Goal: Task Accomplishment & Management: Manage account settings

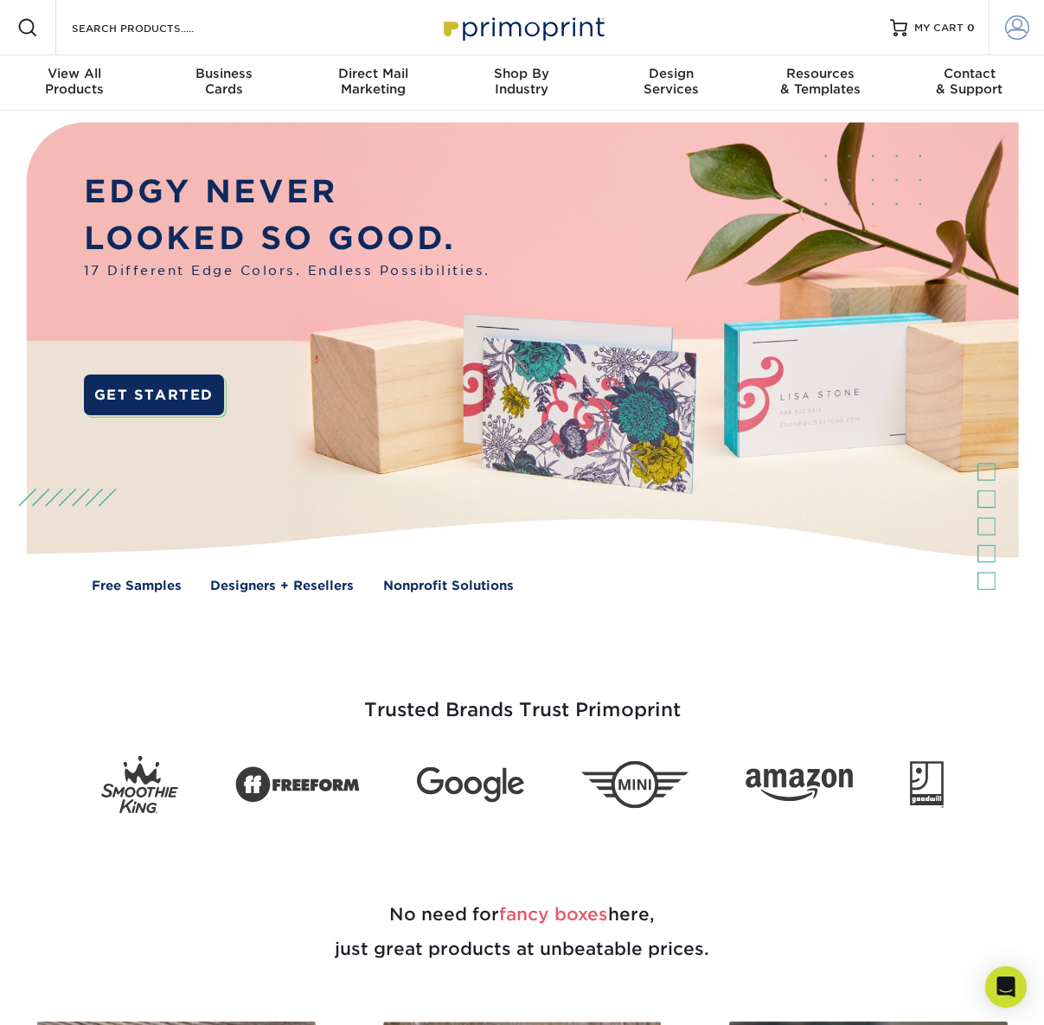
click at [1017, 29] on span at bounding box center [1017, 28] width 24 height 24
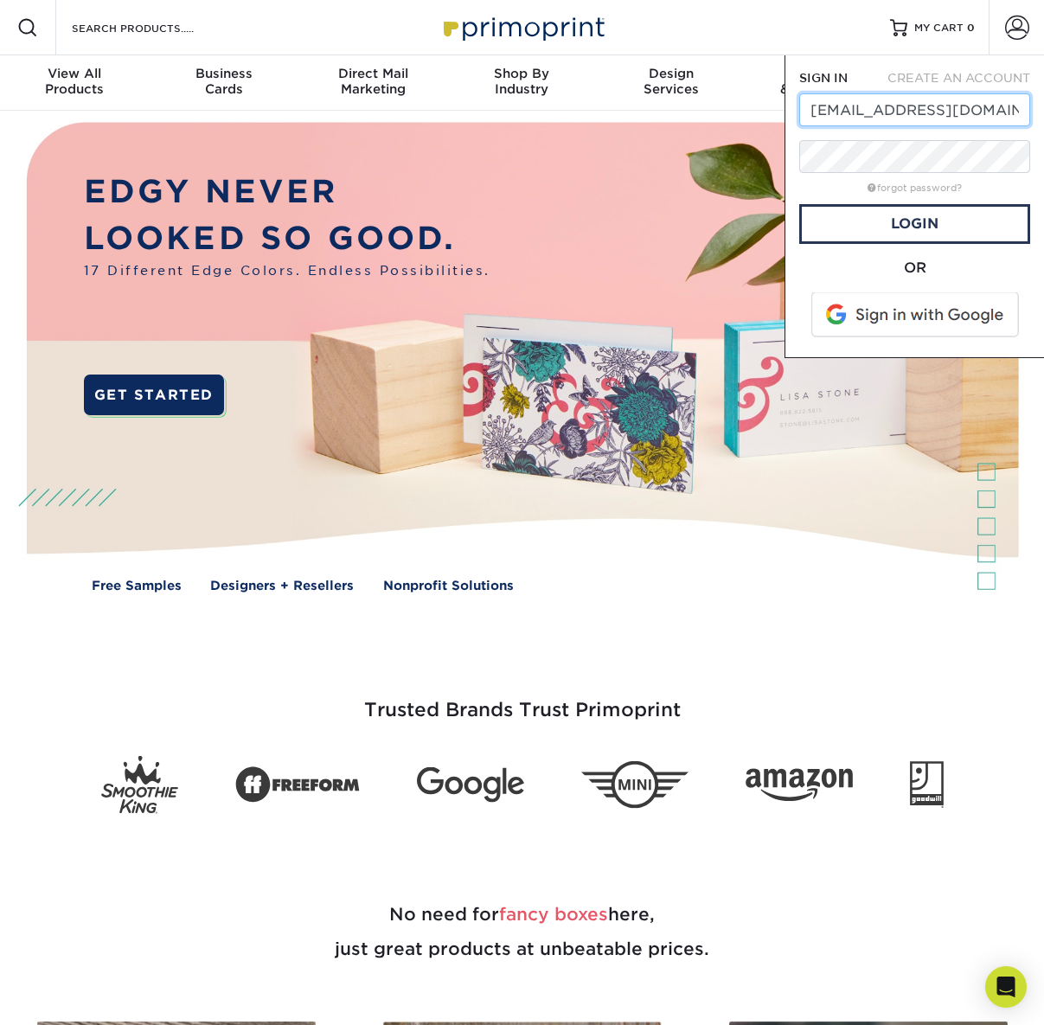
type input "mkt@harlem125.com"
click at [962, 317] on span at bounding box center [916, 314] width 221 height 45
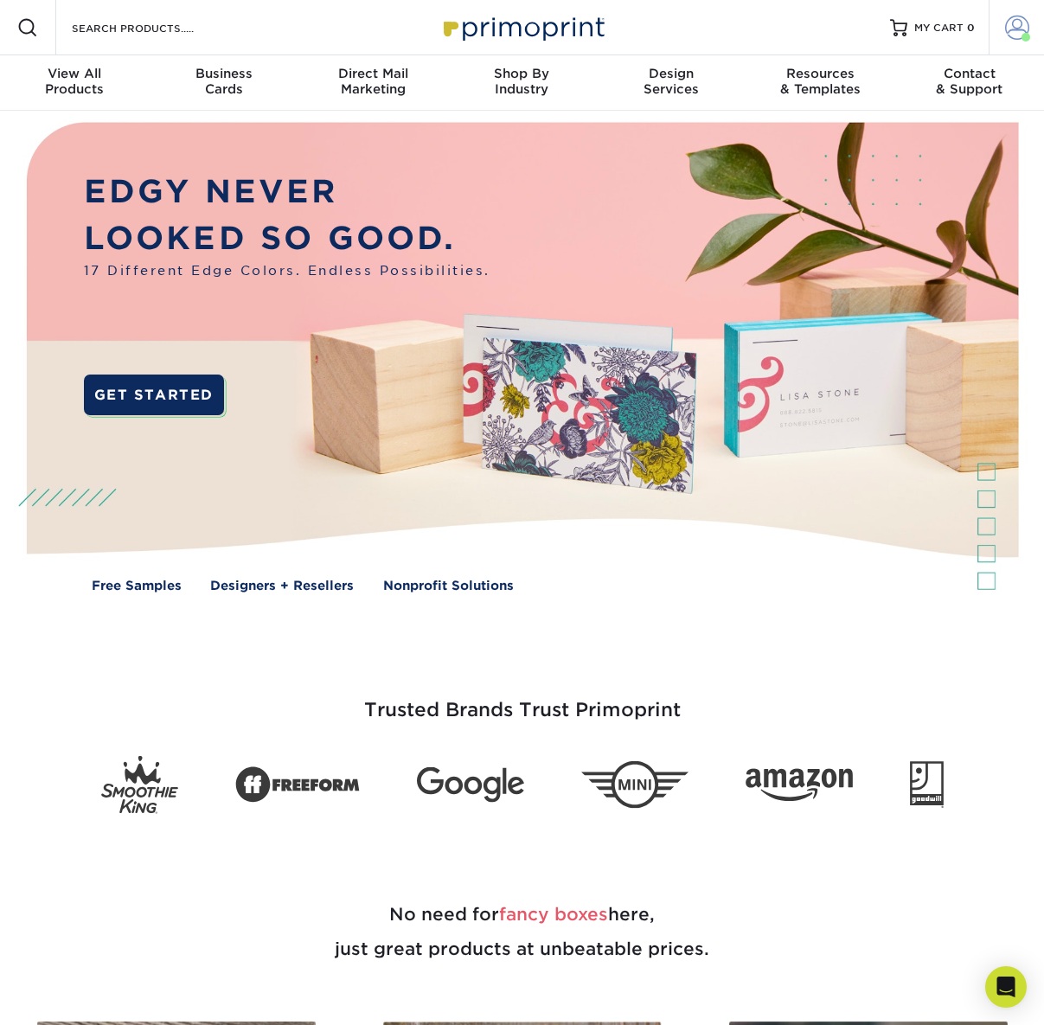
click at [1017, 22] on span at bounding box center [1017, 28] width 24 height 24
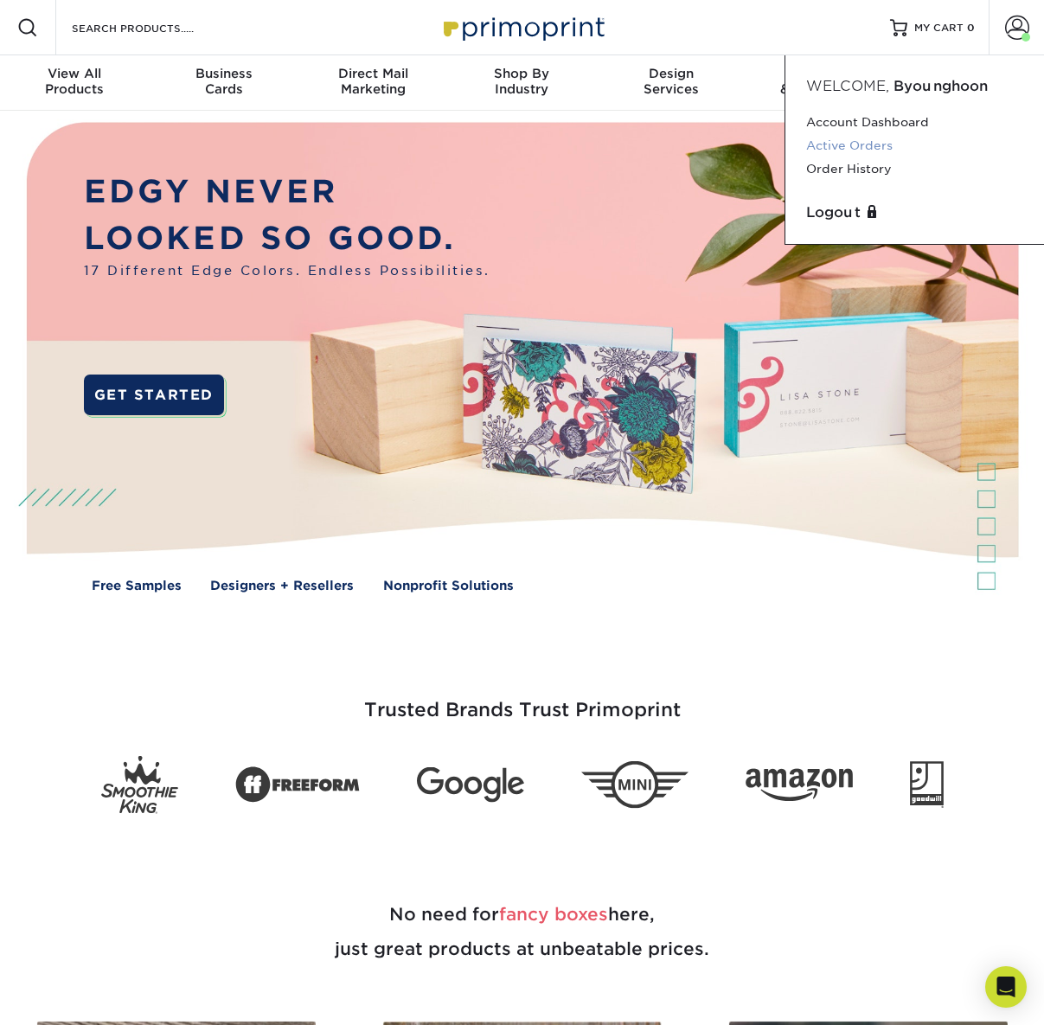
click at [896, 151] on link "Active Orders" at bounding box center [914, 145] width 217 height 23
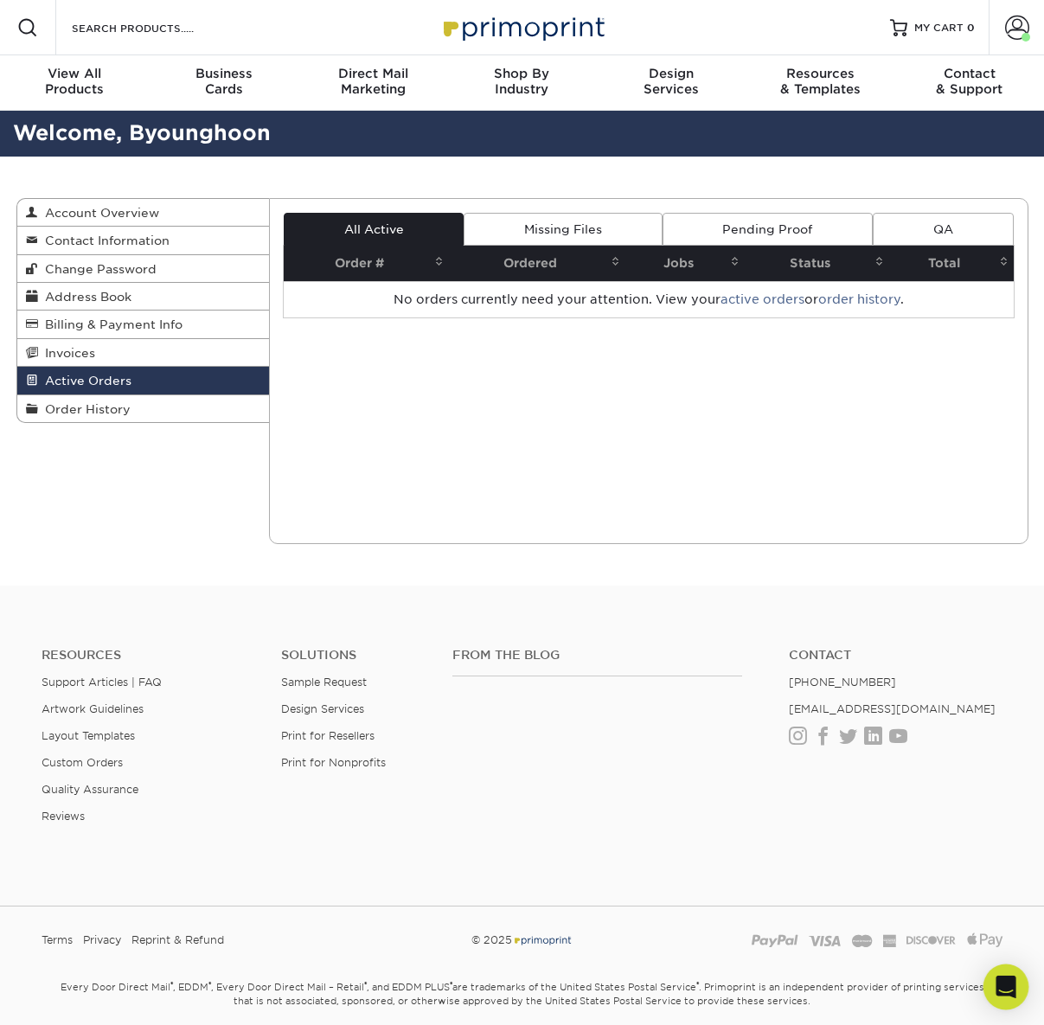
click at [1005, 991] on icon "Open Intercom Messenger" at bounding box center [1006, 987] width 22 height 22
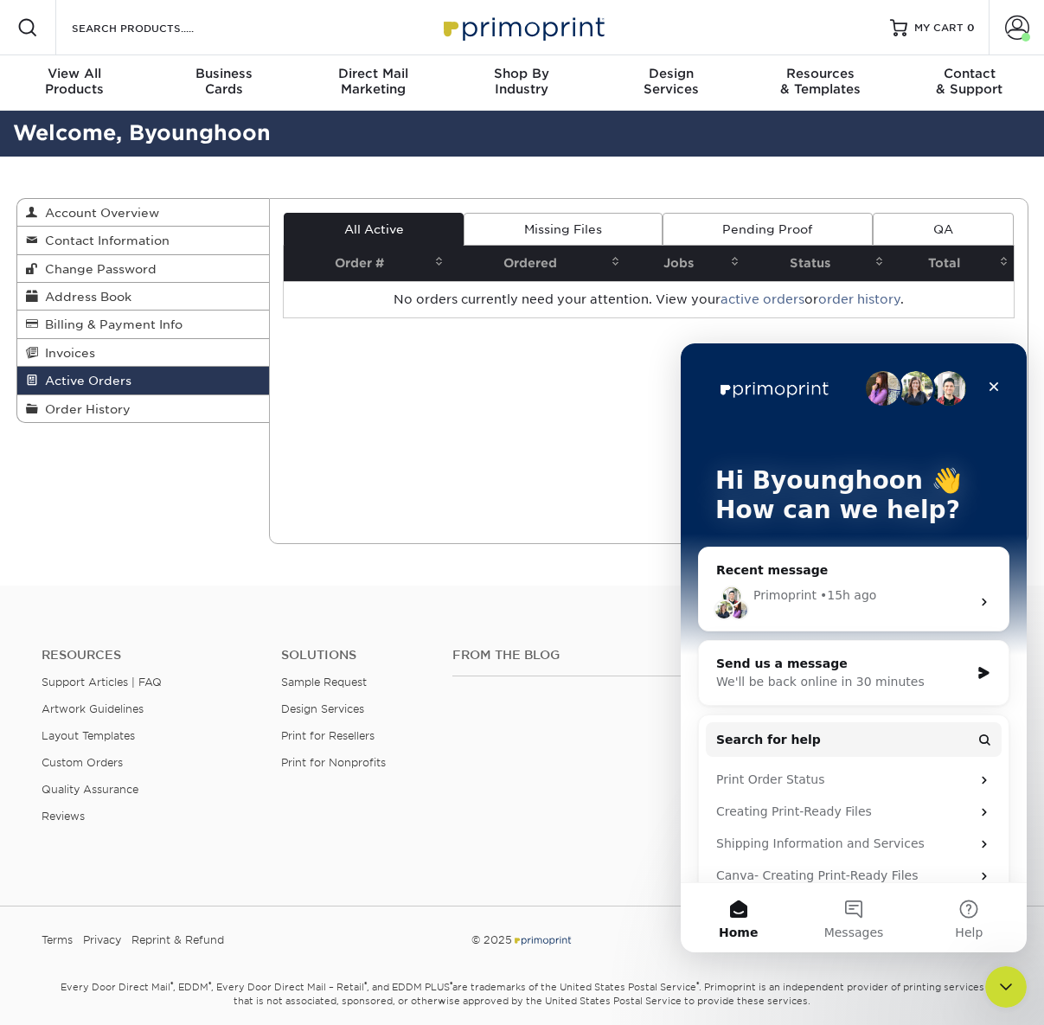
click at [929, 687] on div "We'll be back online in 30 minutes" at bounding box center [842, 682] width 253 height 18
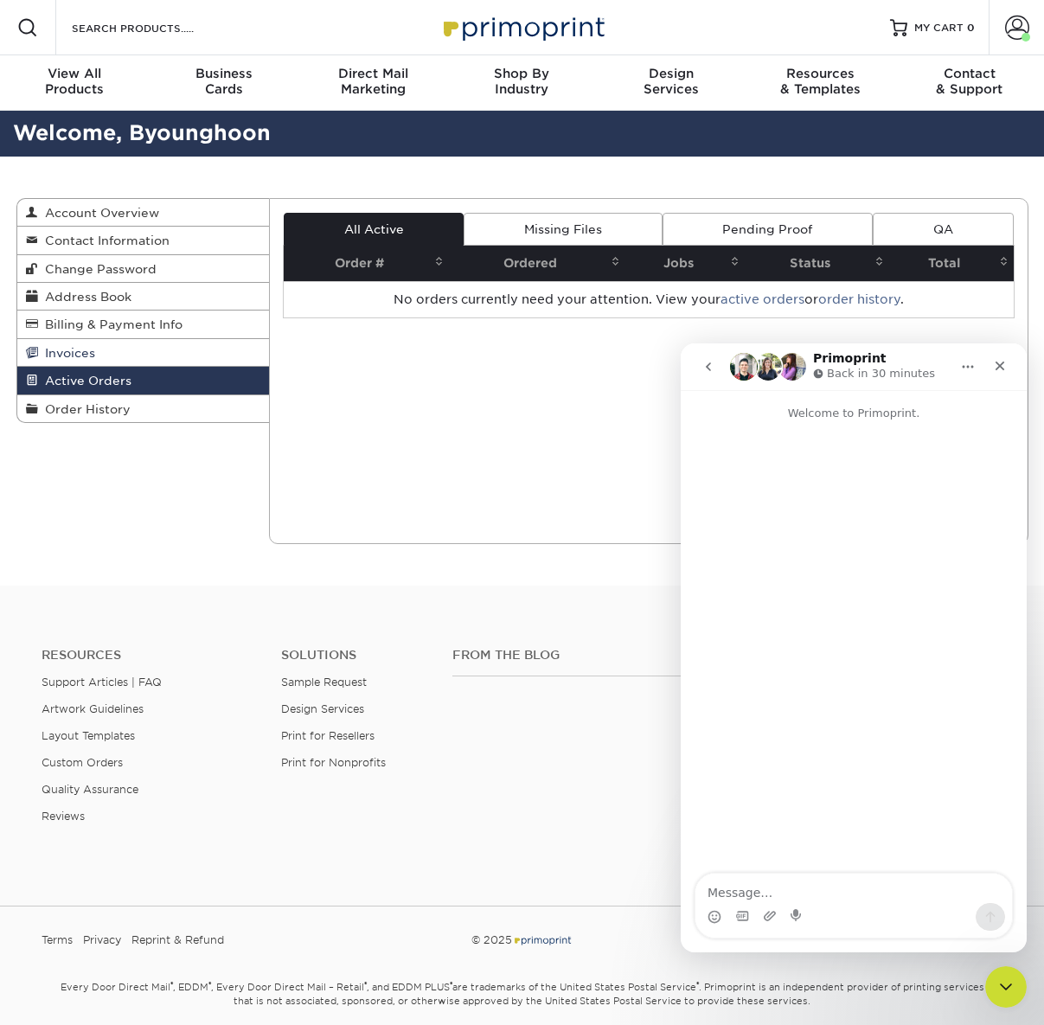
click at [156, 350] on link "Invoices" at bounding box center [143, 353] width 253 height 28
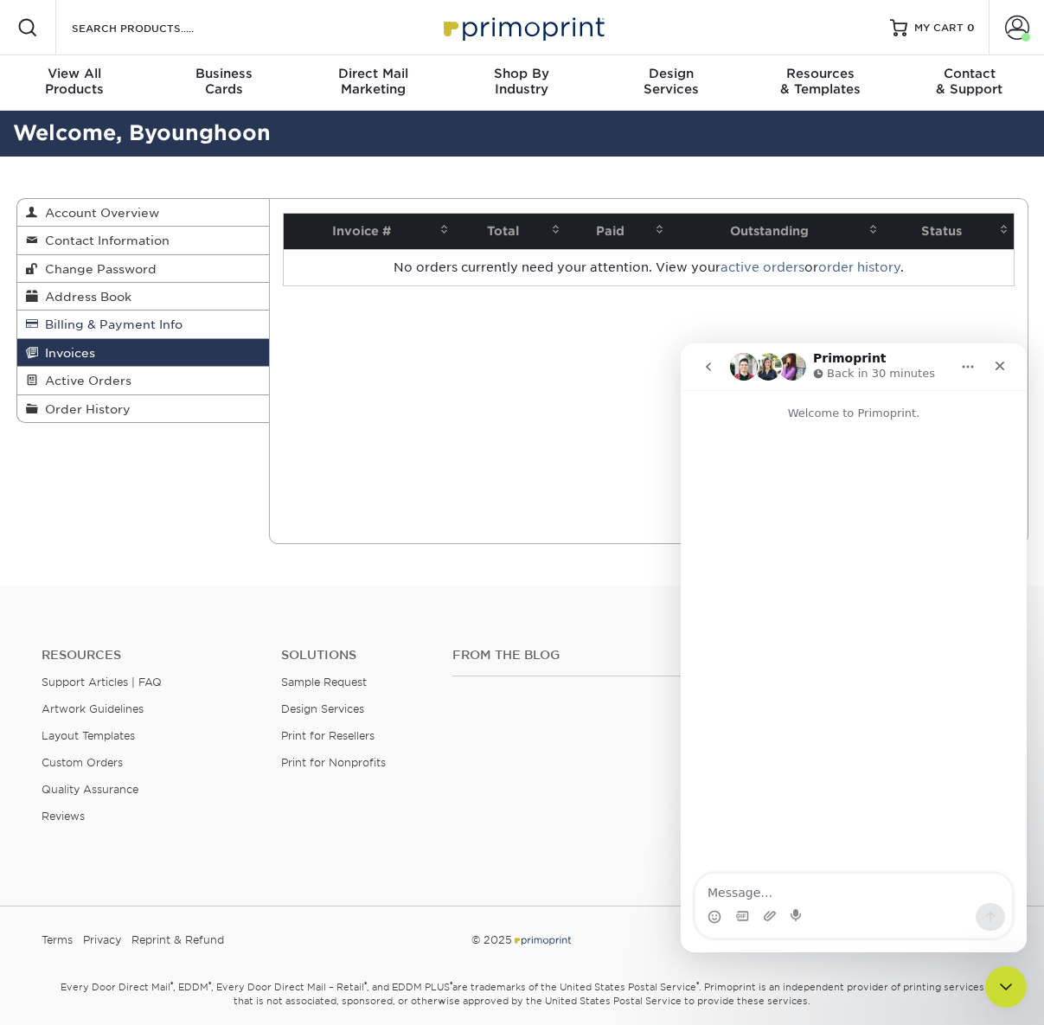
click at [164, 327] on span "Billing & Payment Info" at bounding box center [110, 324] width 144 height 14
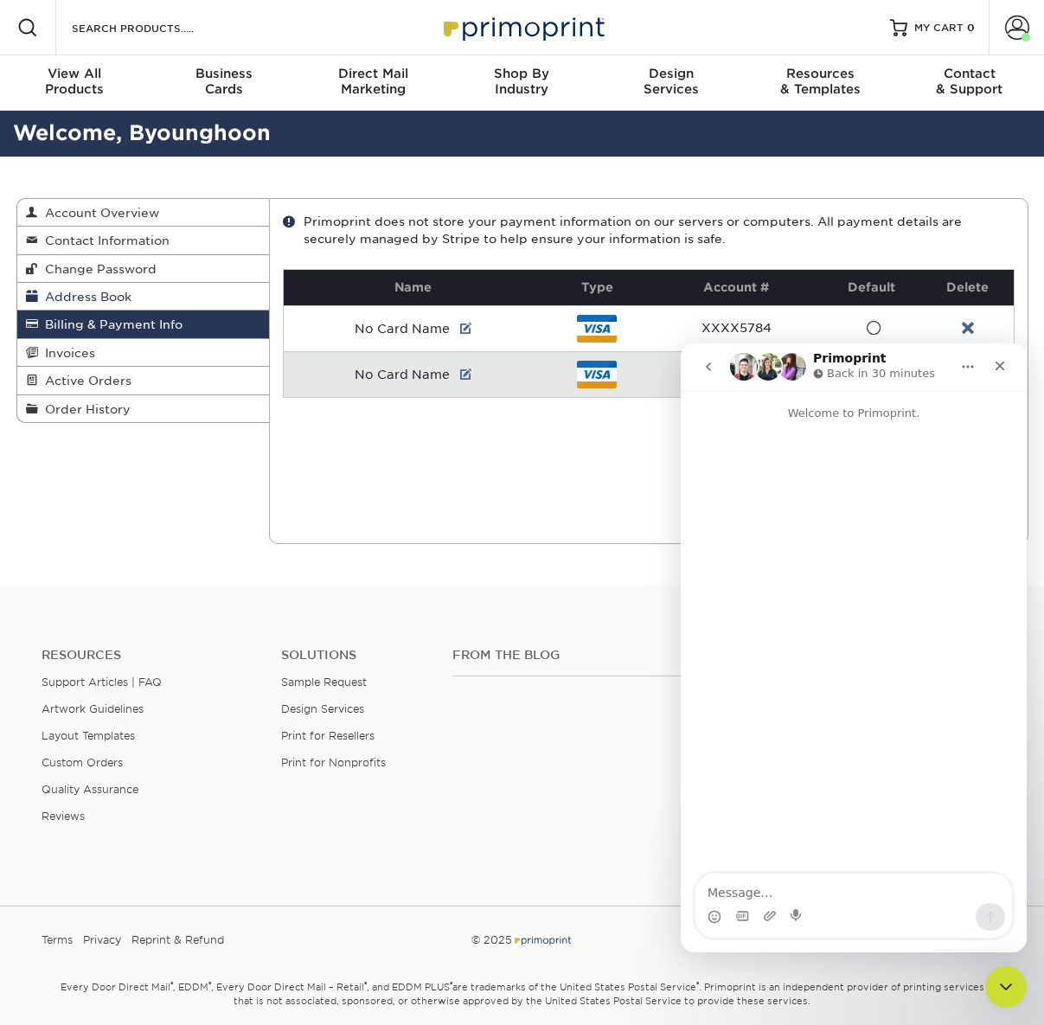
click at [170, 300] on link "Address Book" at bounding box center [143, 297] width 253 height 28
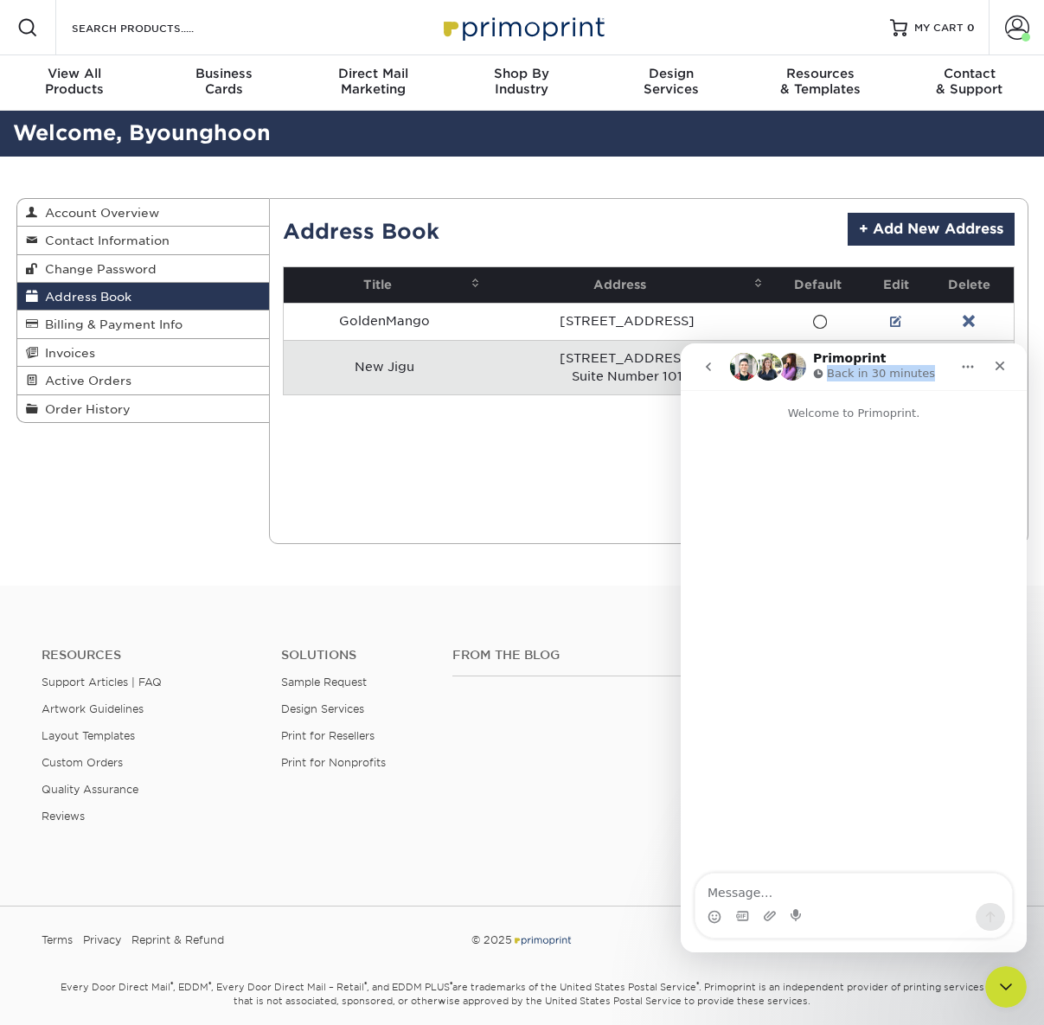
drag, startPoint x: 932, startPoint y: 379, endPoint x: 829, endPoint y: 381, distance: 103.8
click at [829, 381] on div "Primoprint Back in 30 minutes" at bounding box center [840, 367] width 220 height 30
copy p "Back in 30 minutes"
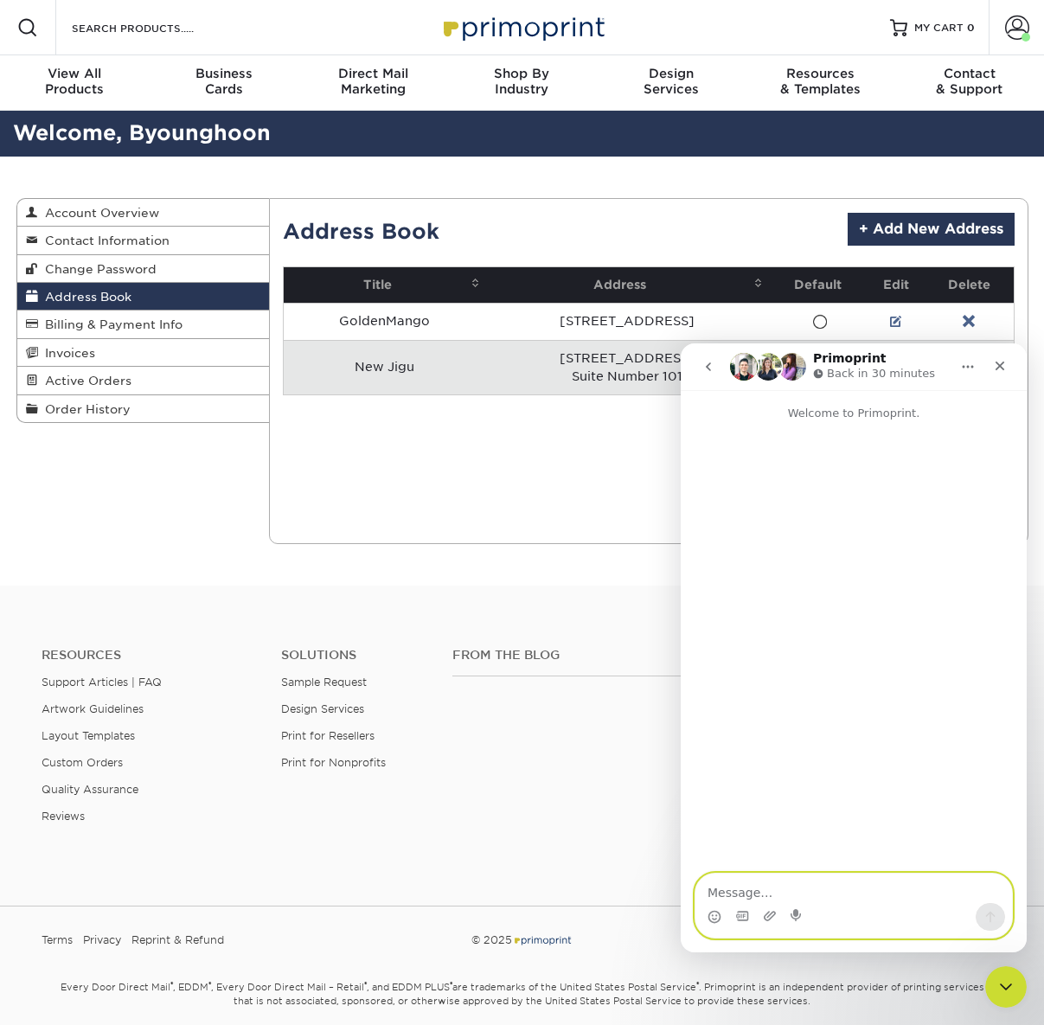
click at [765, 887] on textarea "Message…" at bounding box center [853, 888] width 317 height 29
